Goal: Task Accomplishment & Management: Use online tool/utility

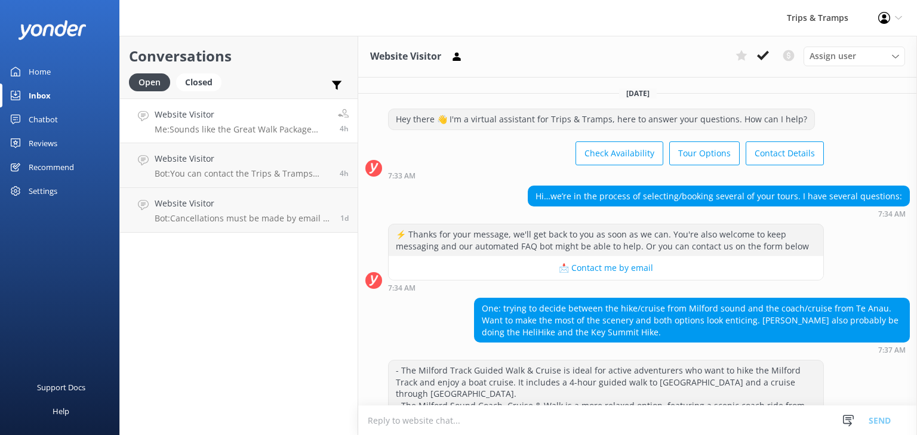
scroll to position [325, 0]
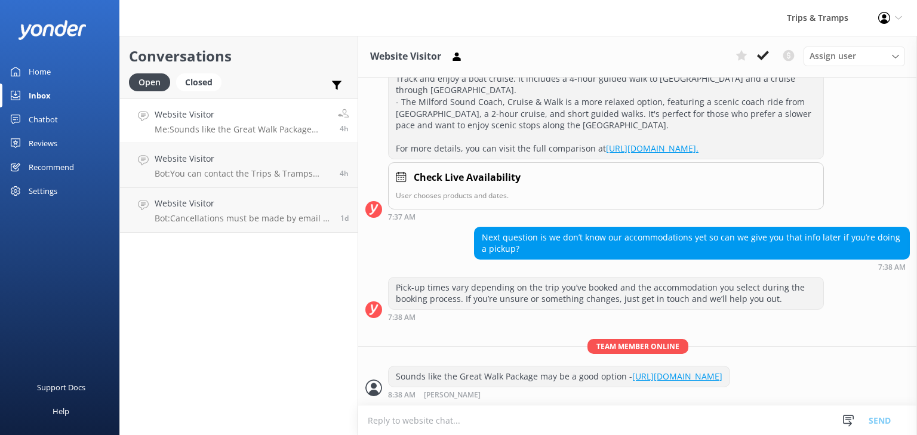
click at [49, 70] on div "Home" at bounding box center [40, 72] width 22 height 24
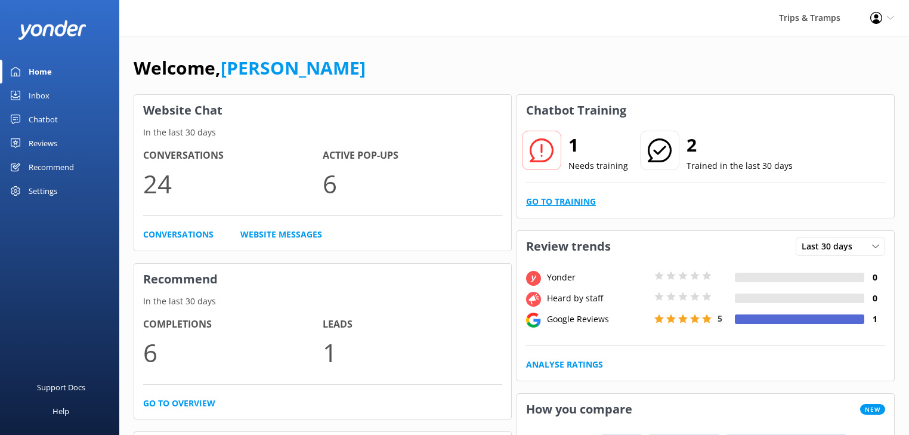
click at [559, 200] on link "Go to Training" at bounding box center [561, 201] width 70 height 13
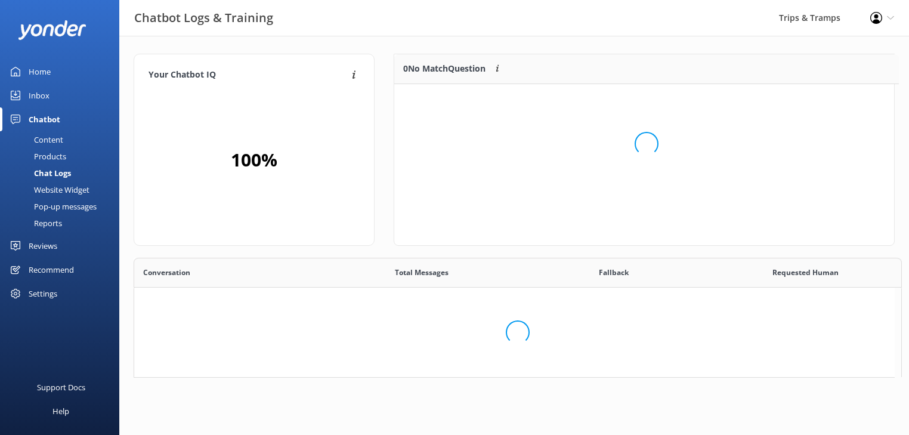
scroll to position [8, 7]
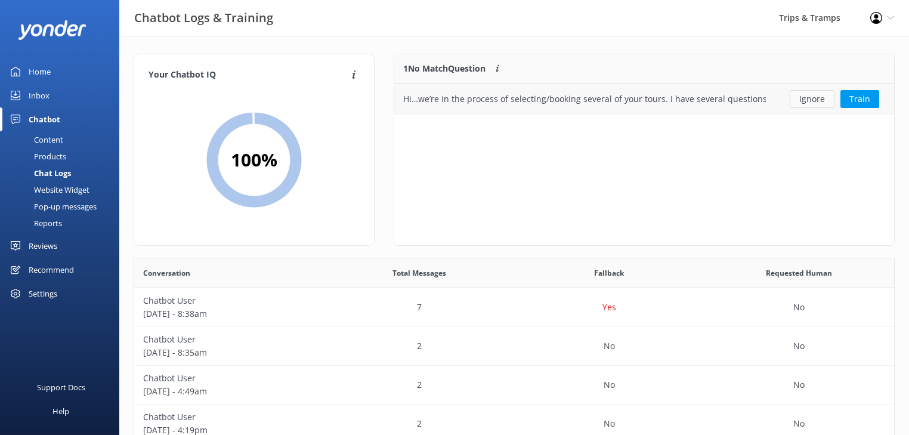
click at [803, 103] on button "Ignore" at bounding box center [812, 99] width 45 height 18
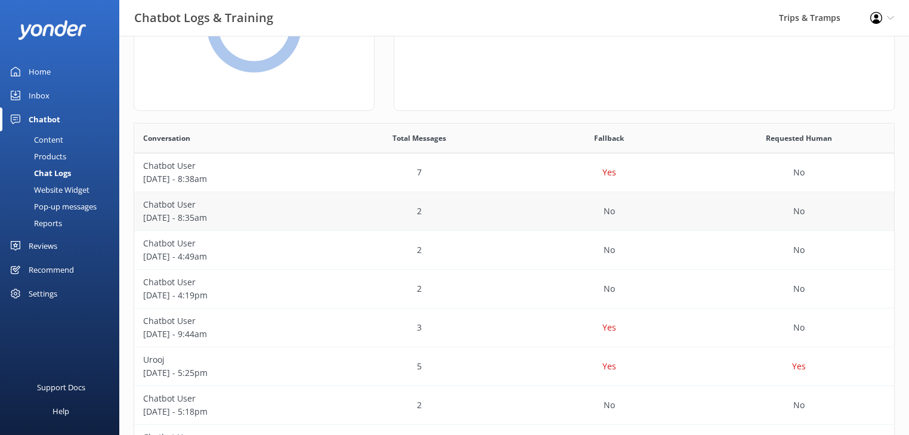
scroll to position [191, 0]
